Goal: Information Seeking & Learning: Check status

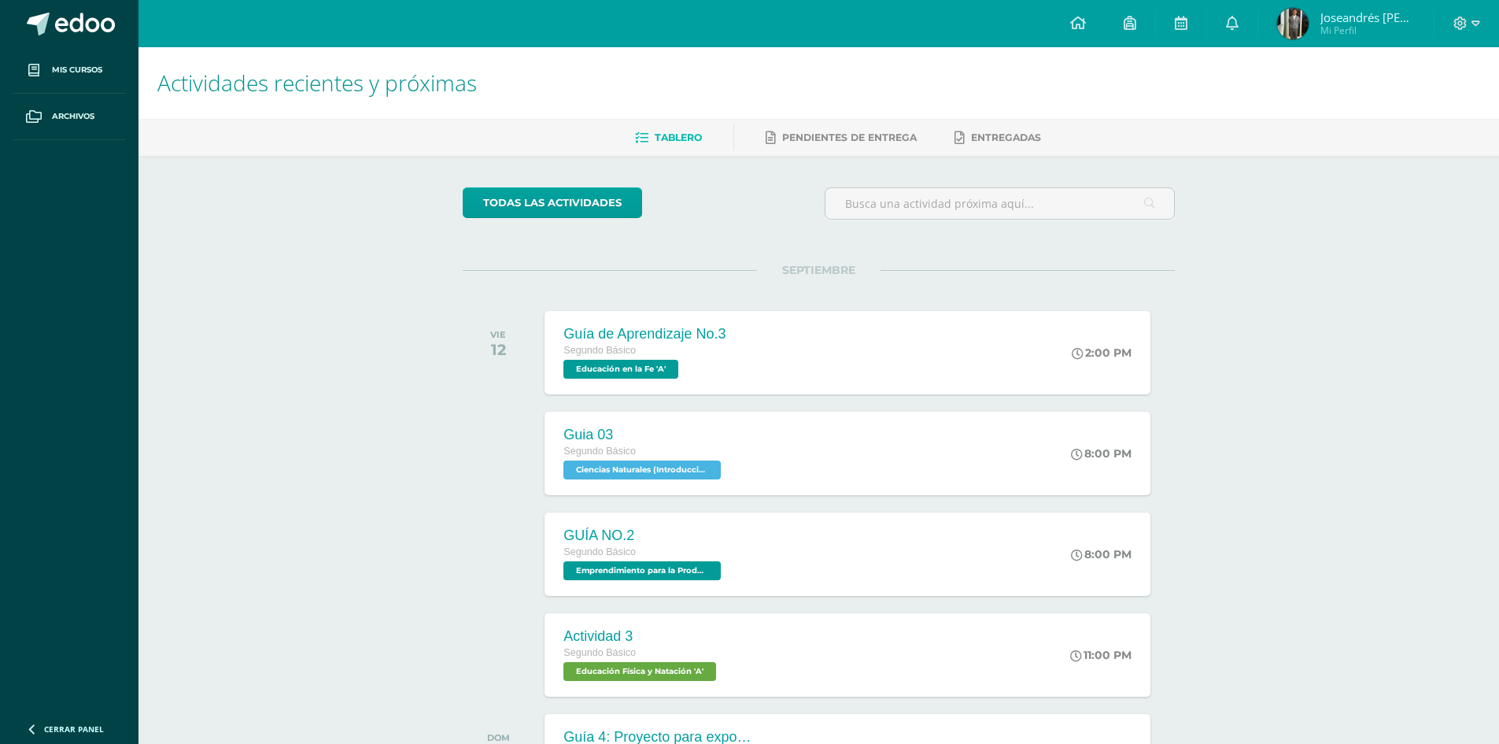
click at [1303, 31] on img at bounding box center [1292, 23] width 31 height 31
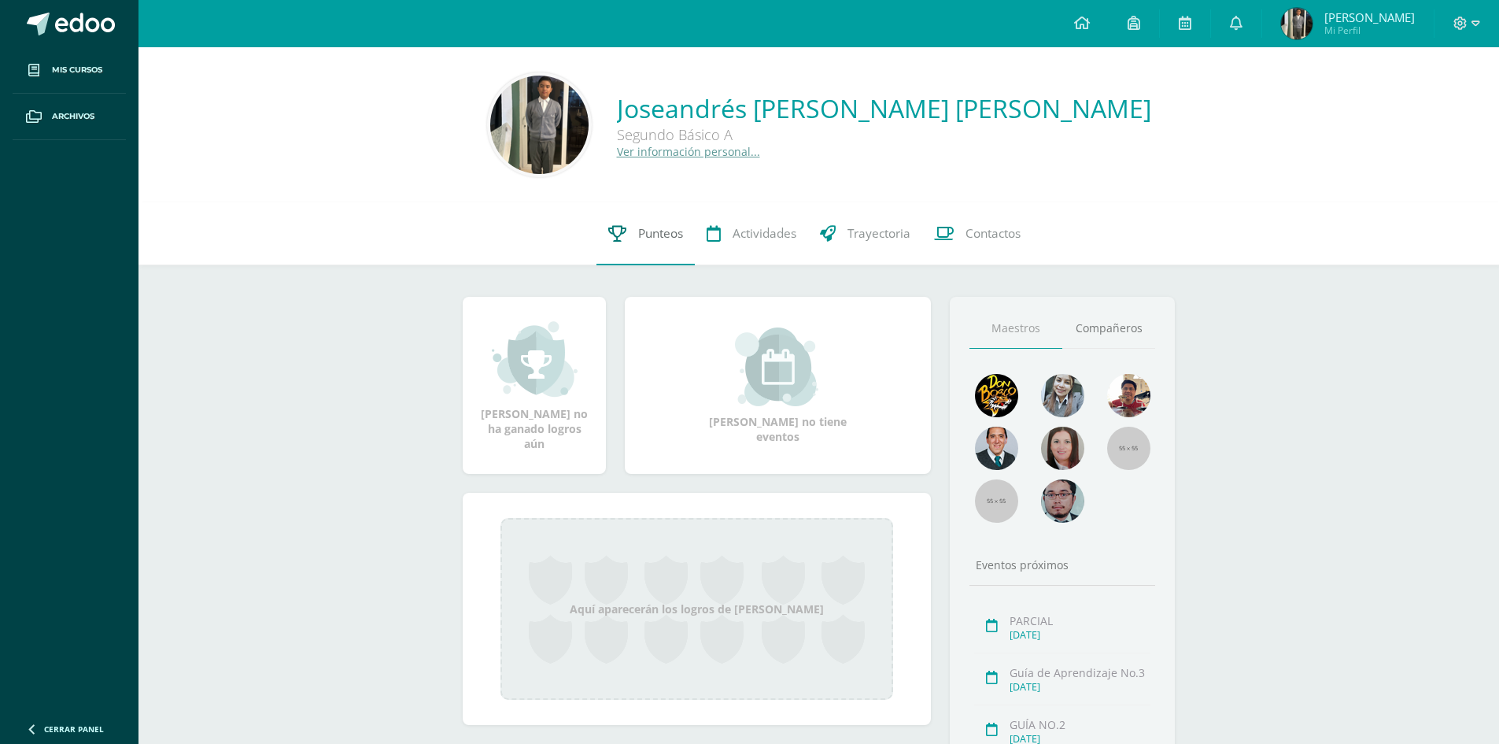
click at [628, 227] on link "Punteos" at bounding box center [646, 233] width 98 height 63
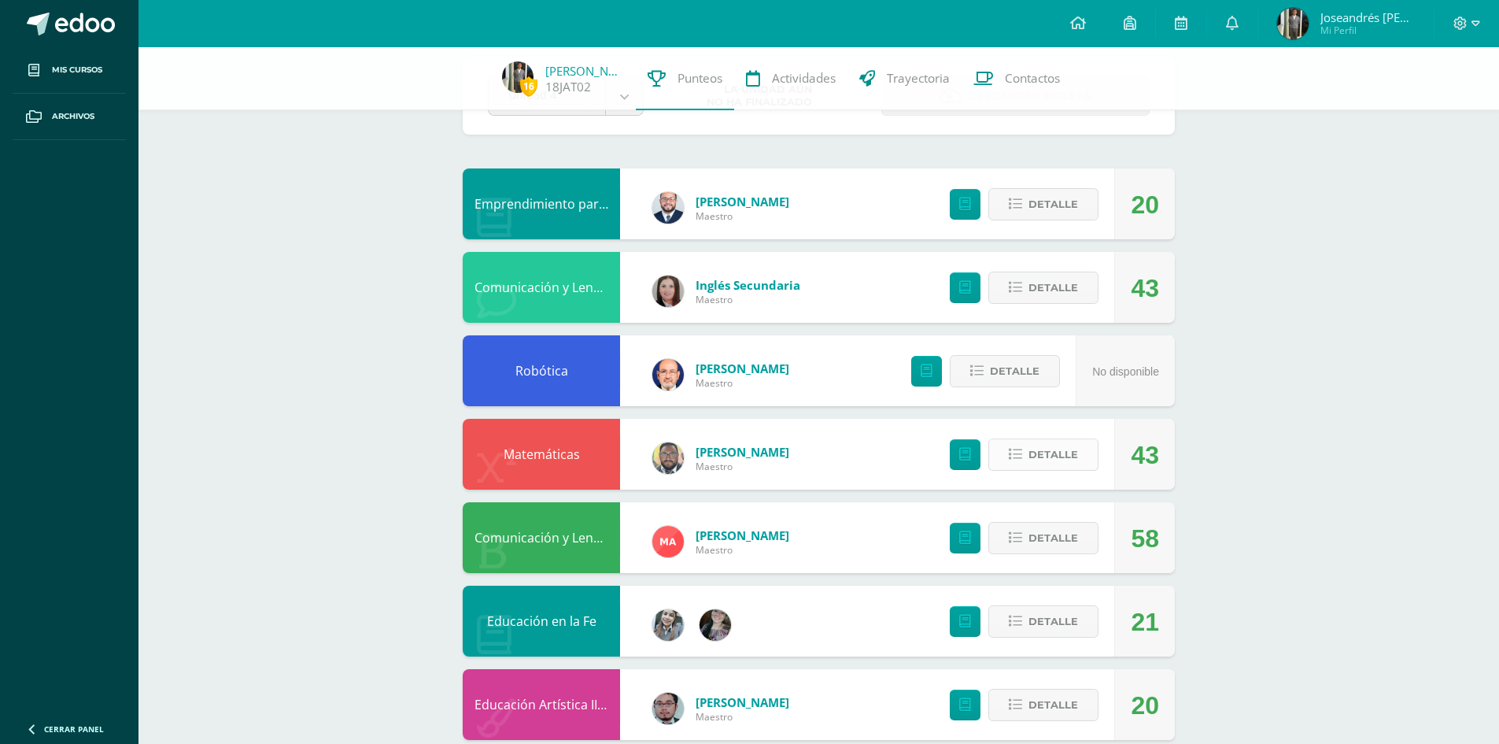
click at [1029, 467] on span "Detalle" at bounding box center [1054, 454] width 50 height 29
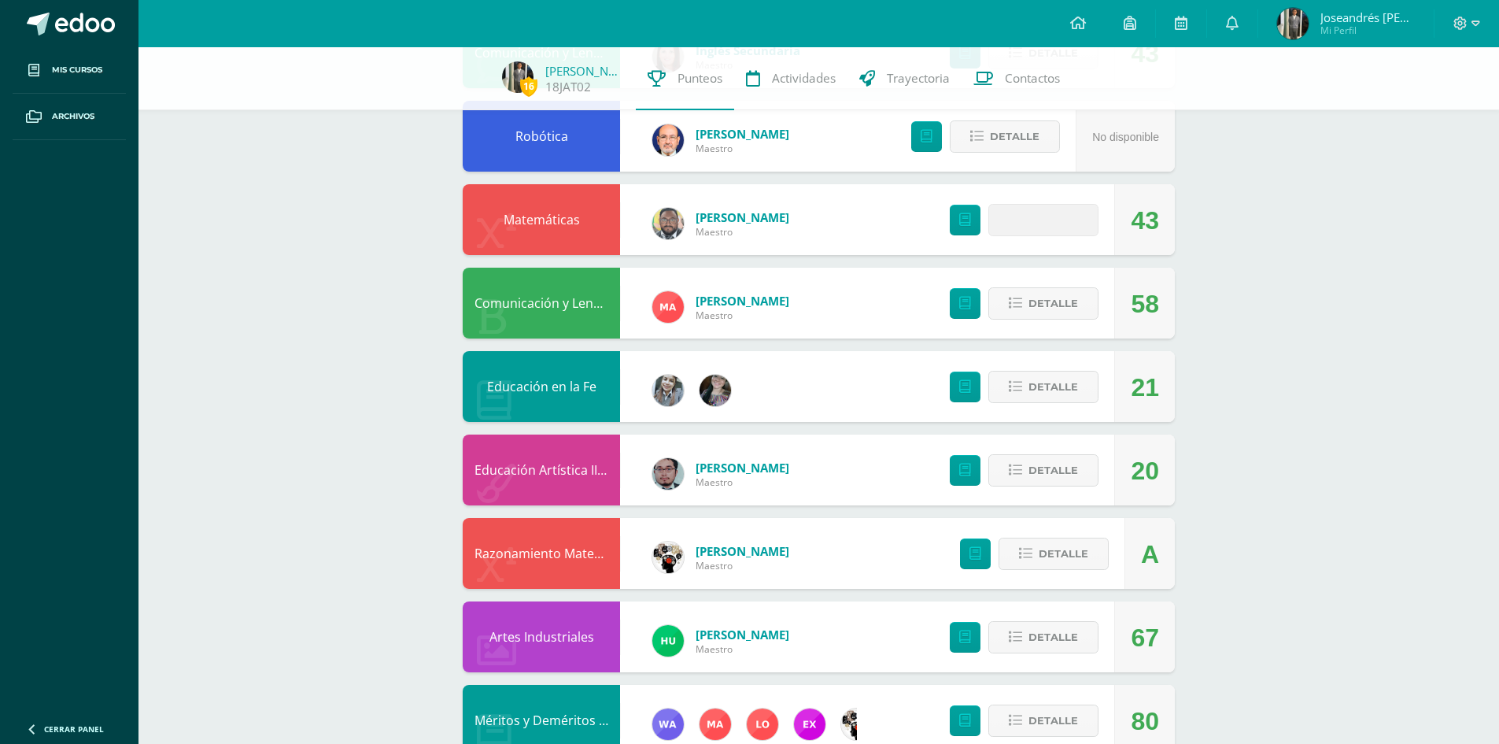
scroll to position [315, 0]
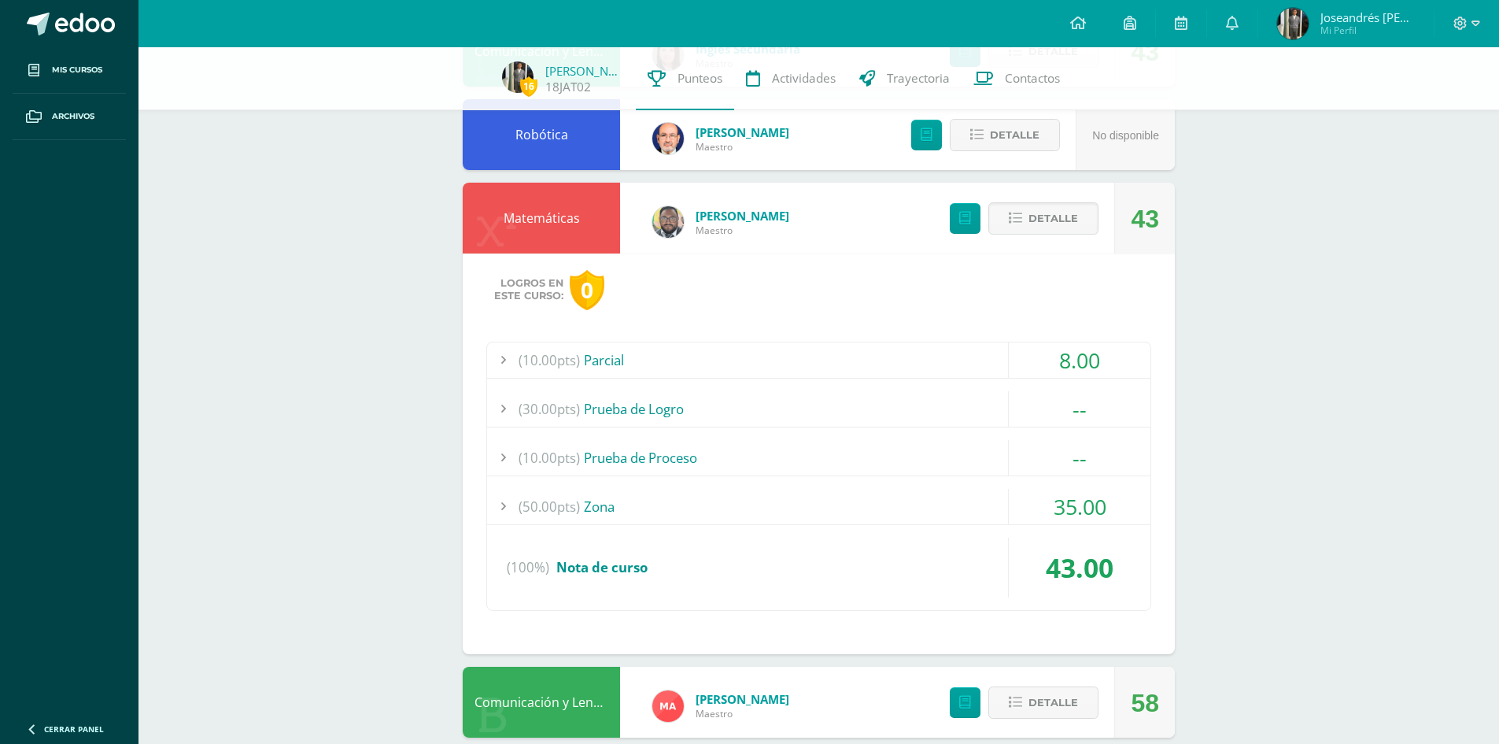
click at [730, 505] on div "(50.00pts) Zona" at bounding box center [819, 506] width 664 height 35
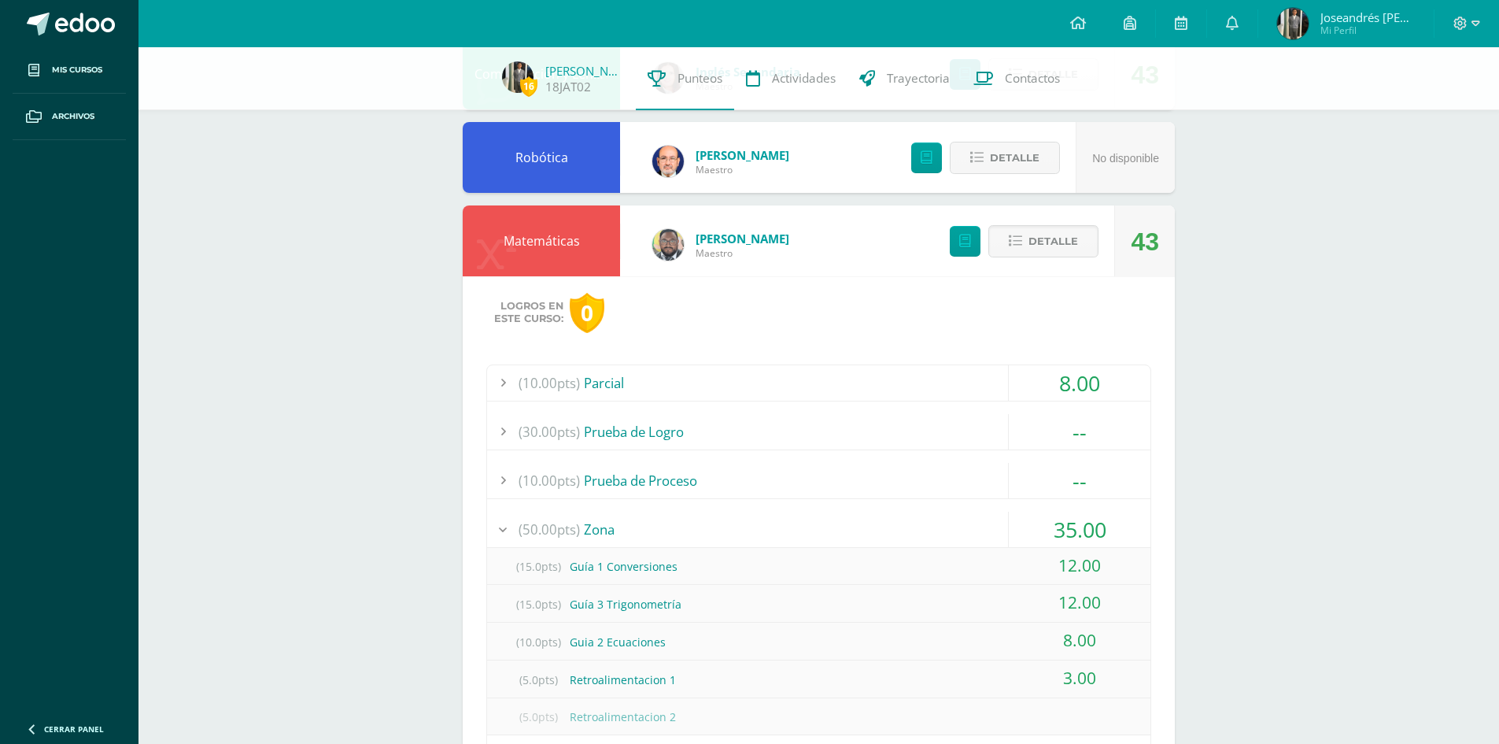
scroll to position [394, 0]
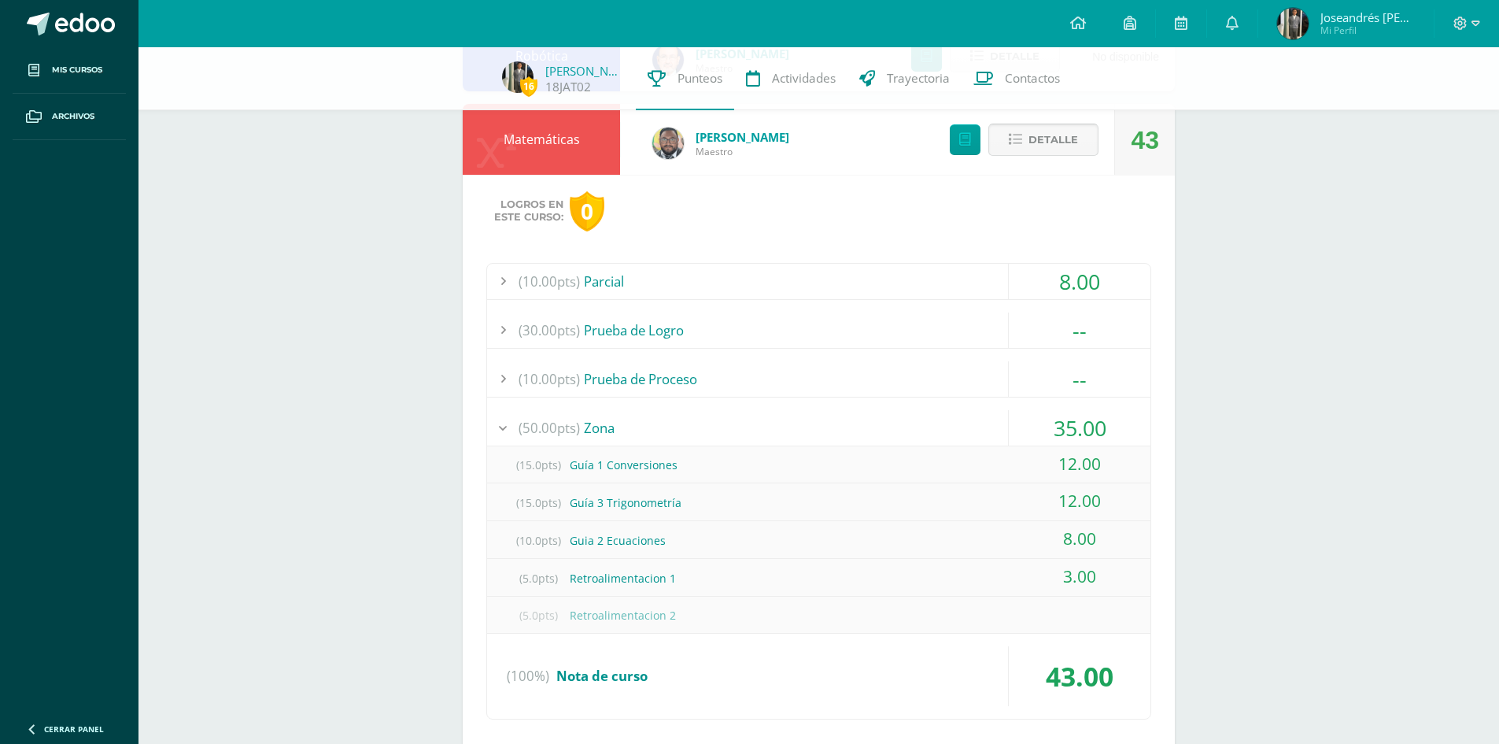
click at [1020, 148] on button "Detalle" at bounding box center [1044, 140] width 110 height 32
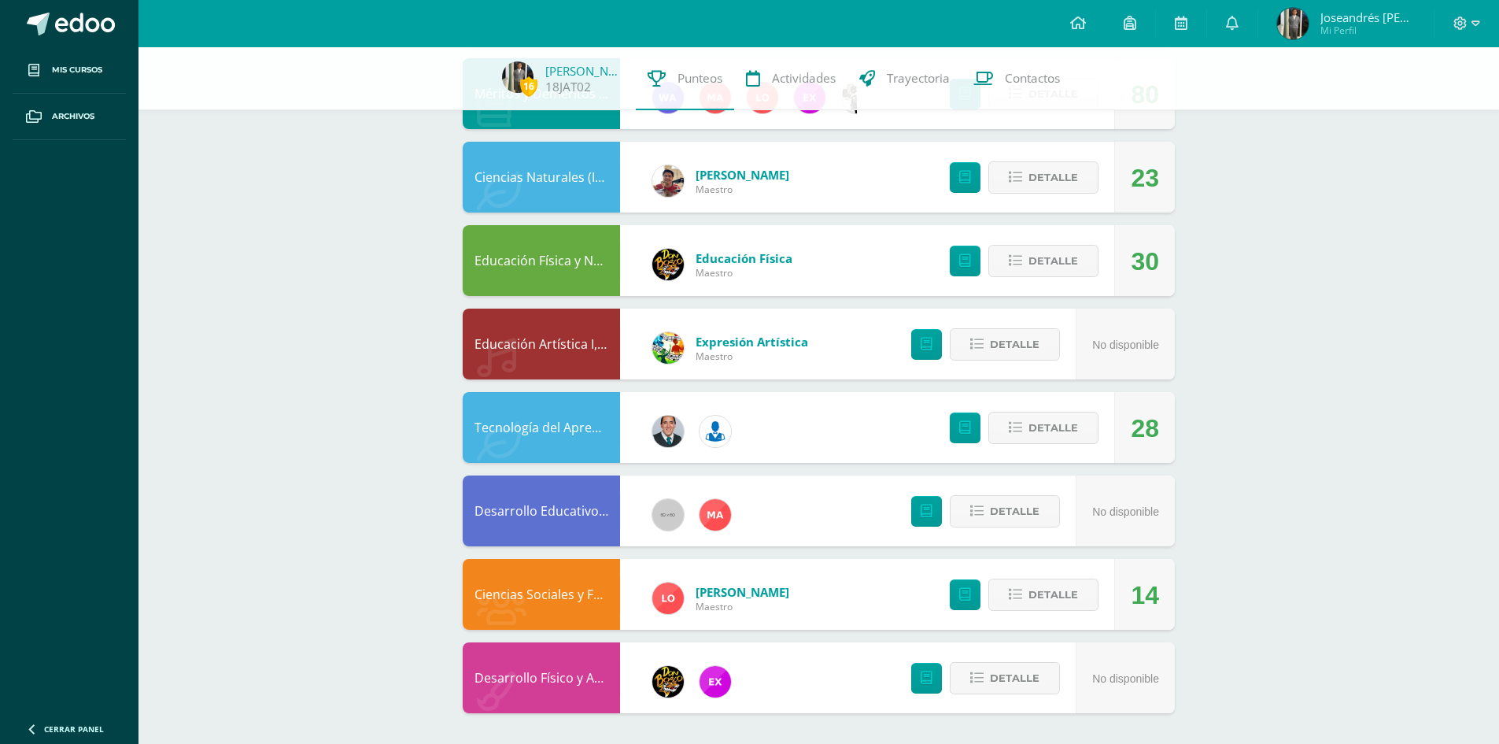
scroll to position [941, 0]
click at [1048, 600] on span "Detalle" at bounding box center [1054, 593] width 50 height 29
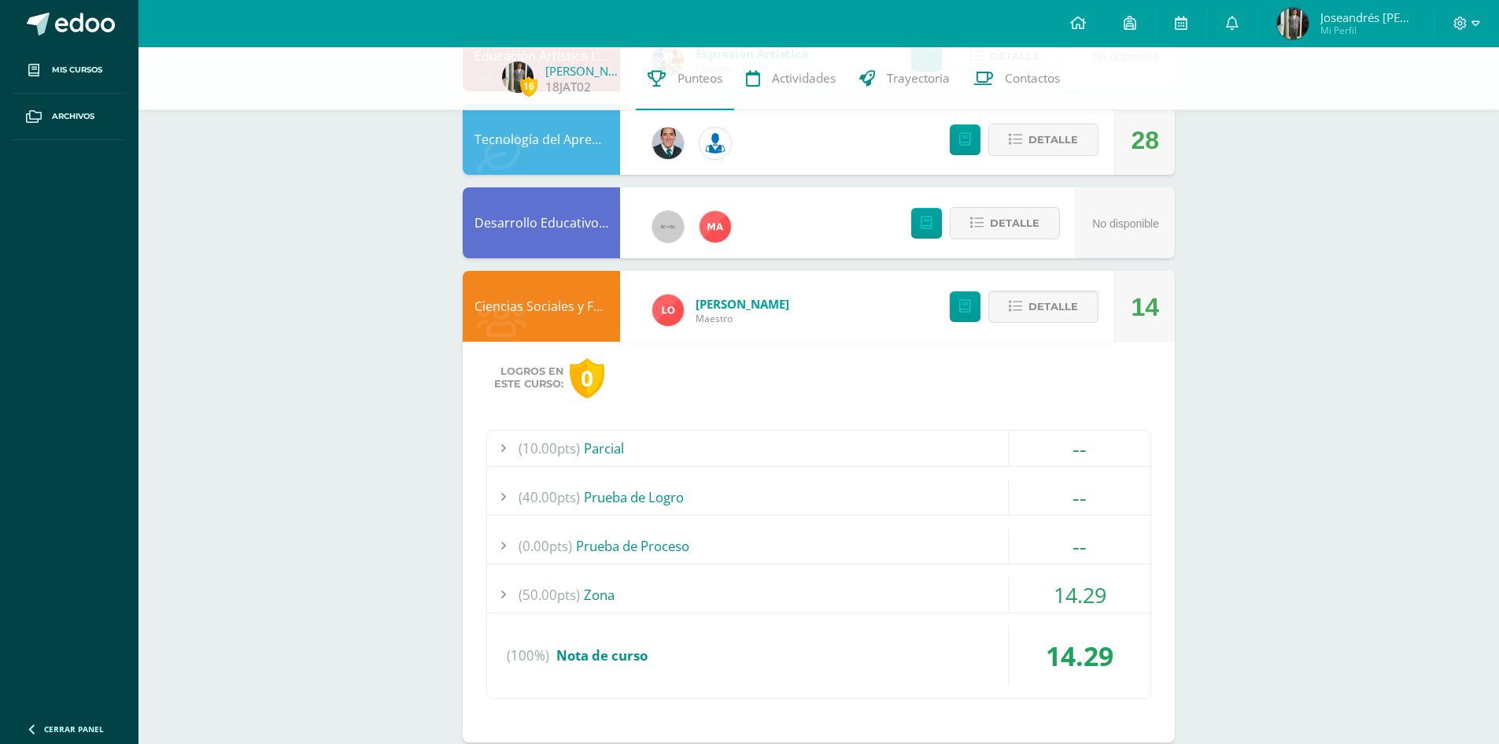
scroll to position [1341, 0]
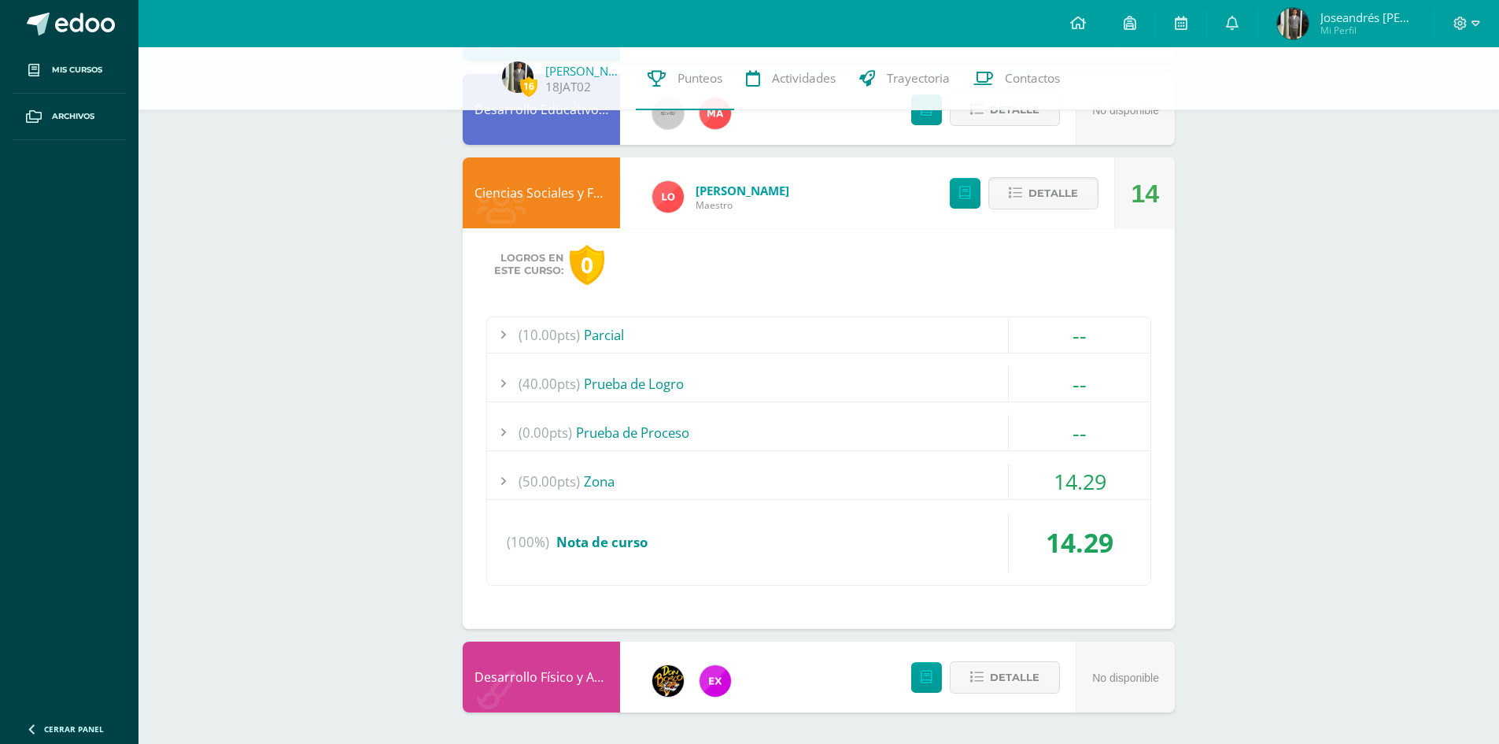
click at [681, 473] on div "(50.00pts) Zona" at bounding box center [819, 481] width 664 height 35
